Goal: Check status: Check status

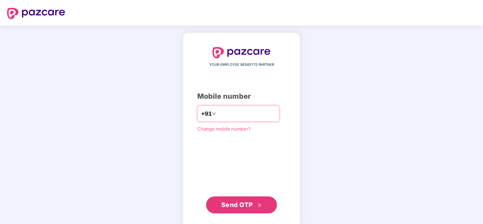
click at [234, 115] on input "number" at bounding box center [246, 113] width 58 height 11
type input "**********"
click at [245, 202] on span "Send OTP" at bounding box center [237, 204] width 32 height 7
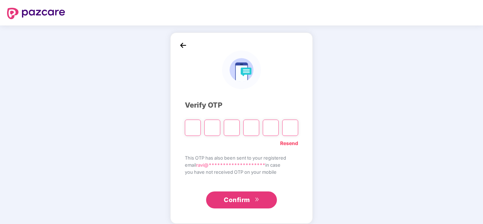
type input "*"
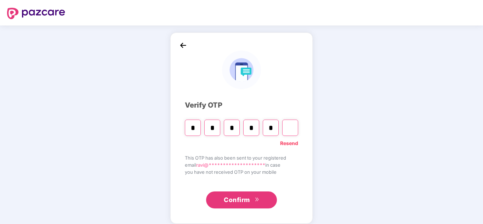
type input "*"
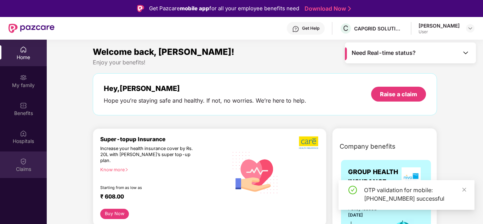
click at [21, 161] on img at bounding box center [23, 161] width 7 height 7
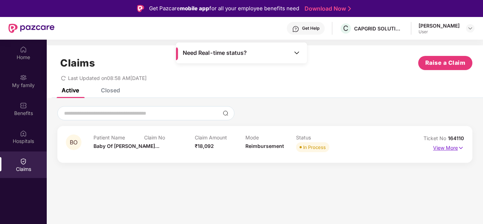
click at [449, 150] on p "View More" at bounding box center [448, 147] width 31 height 10
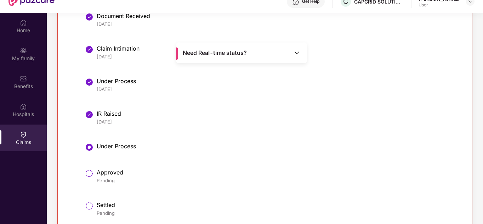
scroll to position [40, 0]
